Goal: Task Accomplishment & Management: Use online tool/utility

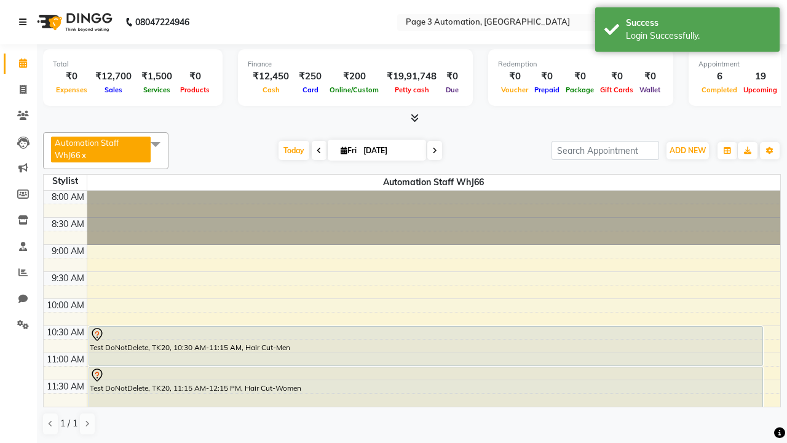
click at [25, 22] on icon at bounding box center [22, 22] width 7 height 9
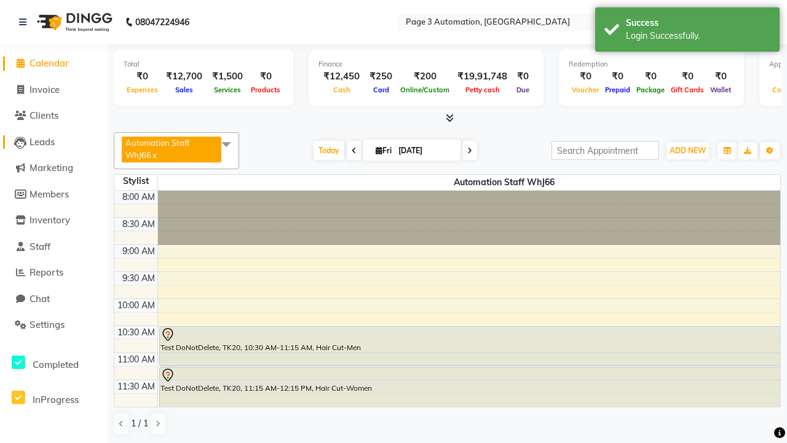
click at [54, 141] on span "Leads" at bounding box center [42, 142] width 25 height 12
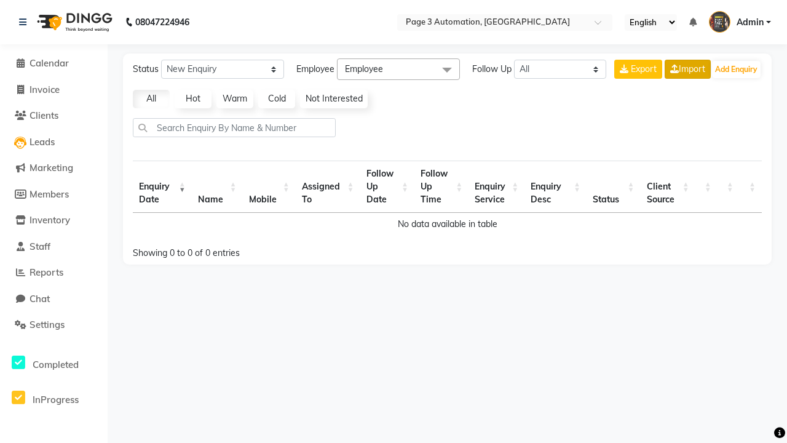
click at [686, 69] on link "Import" at bounding box center [688, 69] width 46 height 19
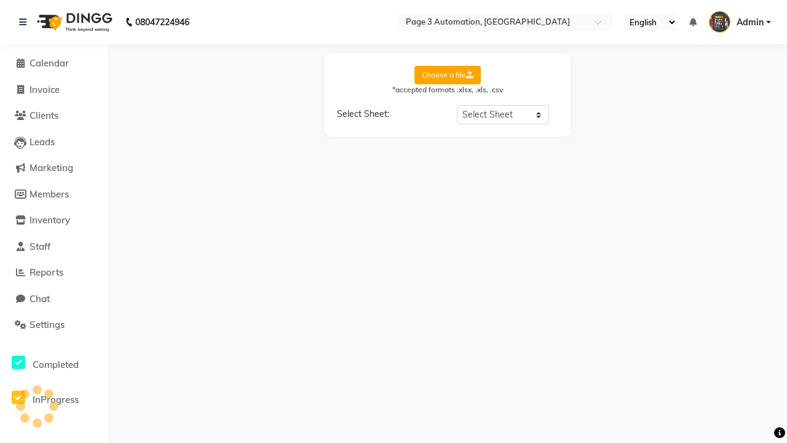
select select "Sheet1"
select select "Name"
select select "Mobile Number"
select select "Description"
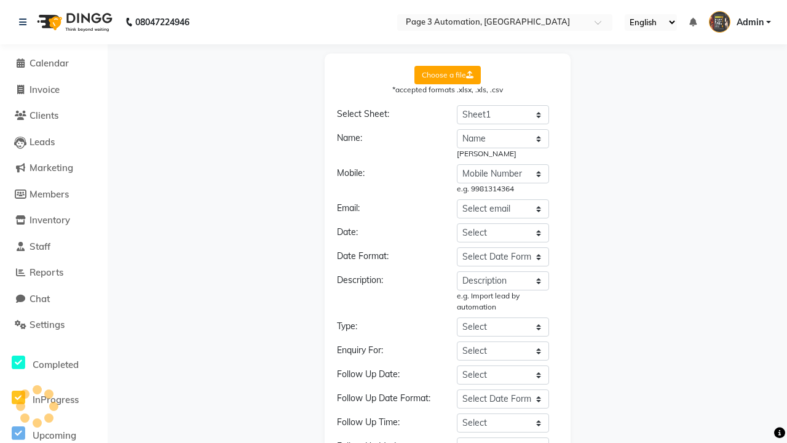
select select "Date"
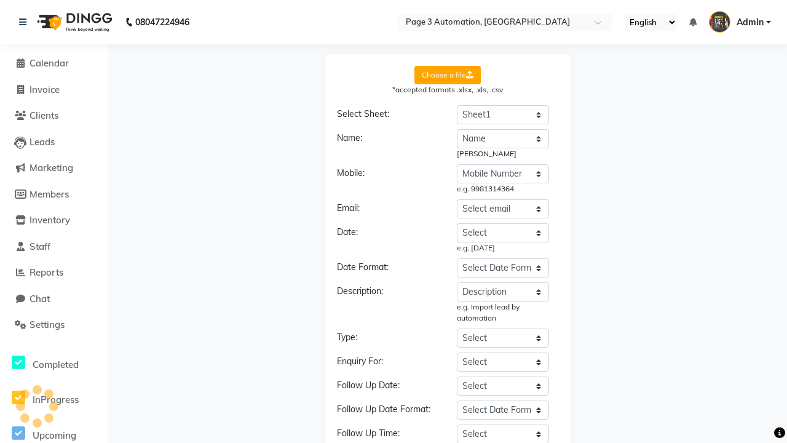
select select "DD-MM-YYYY"
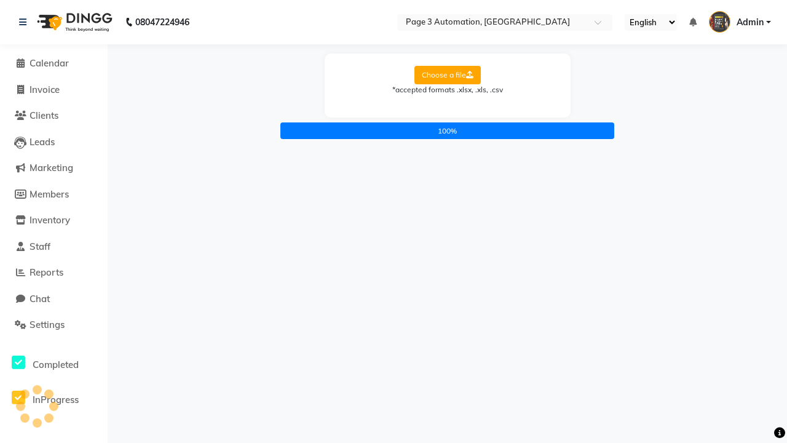
scroll to position [0, 0]
click at [25, 22] on icon at bounding box center [22, 22] width 7 height 9
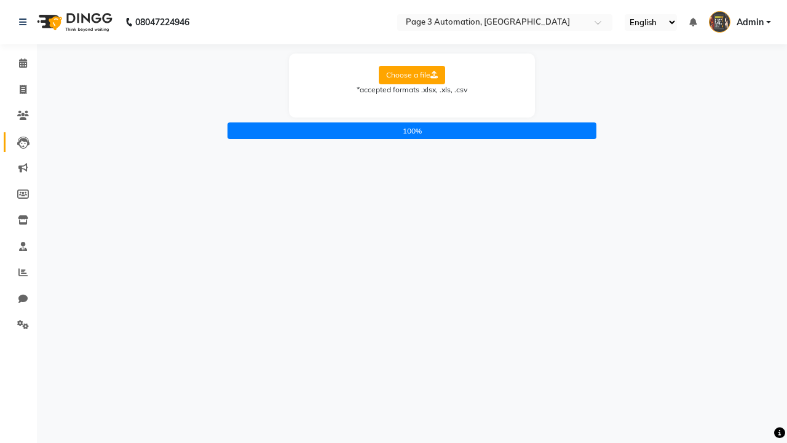
click at [18, 141] on icon at bounding box center [23, 143] width 12 height 12
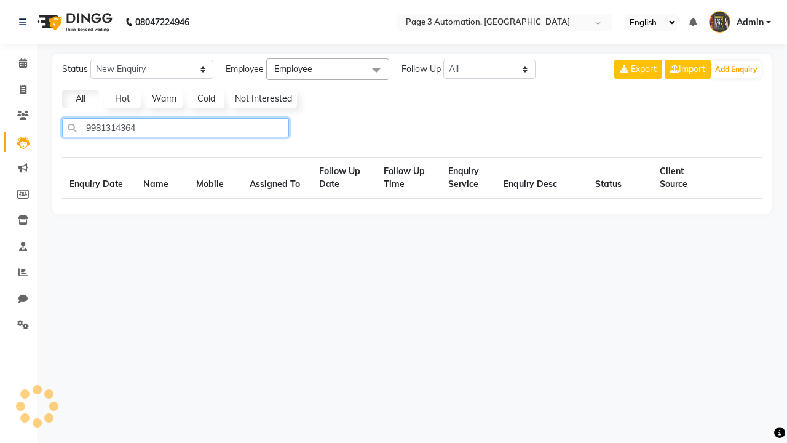
type input "9981314364"
select select "10"
